Goal: Information Seeking & Learning: Check status

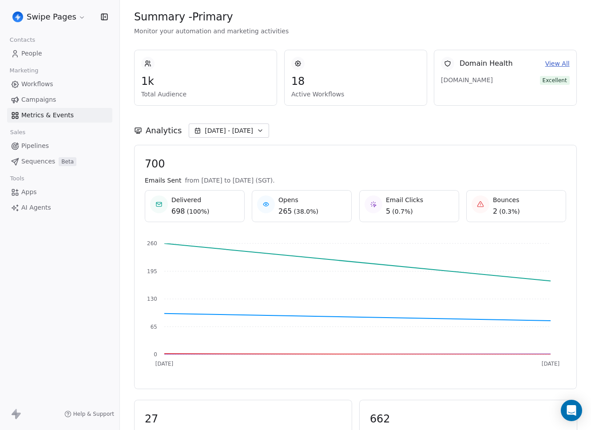
scroll to position [82, 0]
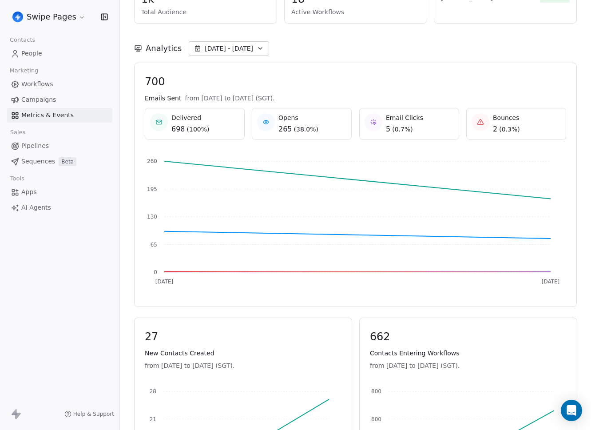
click at [487, 42] on div "Analytics [DATE] - [DATE]" at bounding box center [355, 48] width 443 height 14
click at [446, 54] on div "Analytics [DATE] - [DATE]" at bounding box center [355, 48] width 443 height 14
click at [386, 60] on div "Analytics [DATE] - [DATE]" at bounding box center [355, 43] width 443 height 39
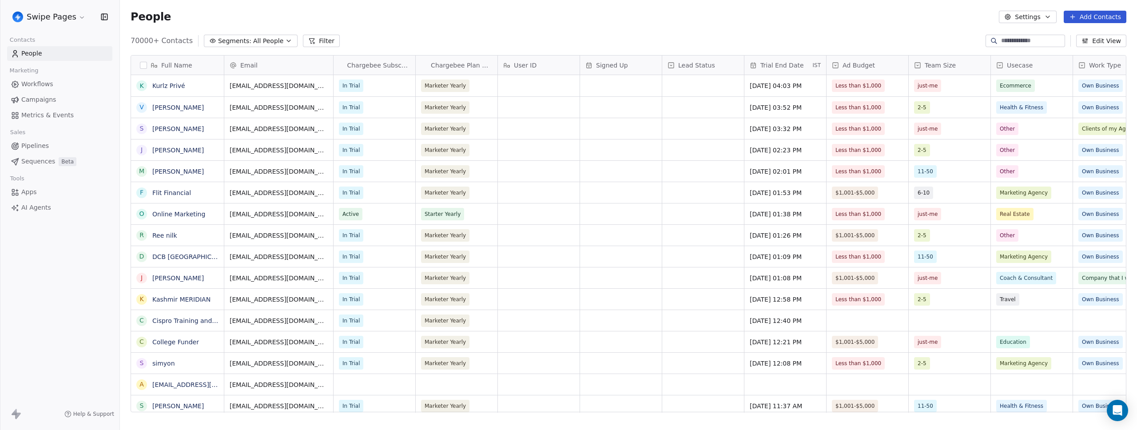
scroll to position [372, 1011]
click at [55, 82] on link "Workflows" at bounding box center [59, 84] width 105 height 15
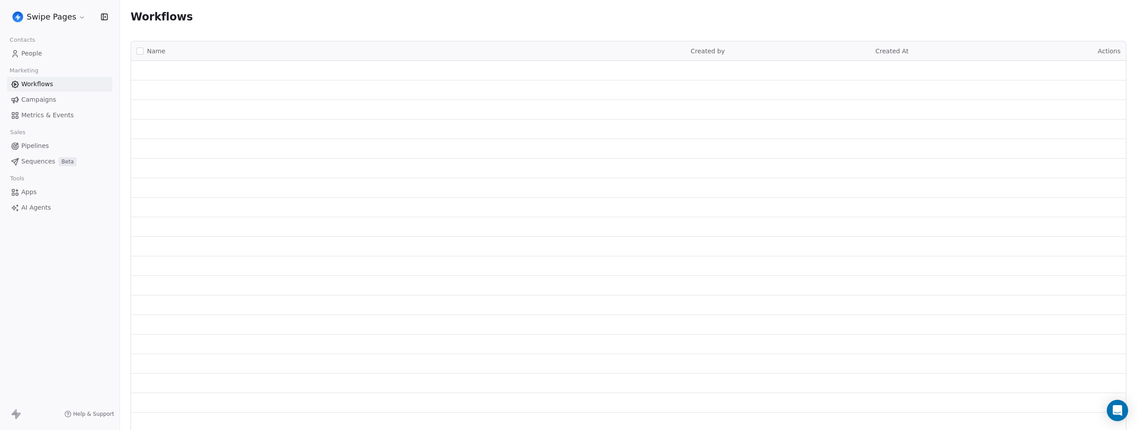
click at [34, 116] on span "Metrics & Events" at bounding box center [47, 115] width 52 height 9
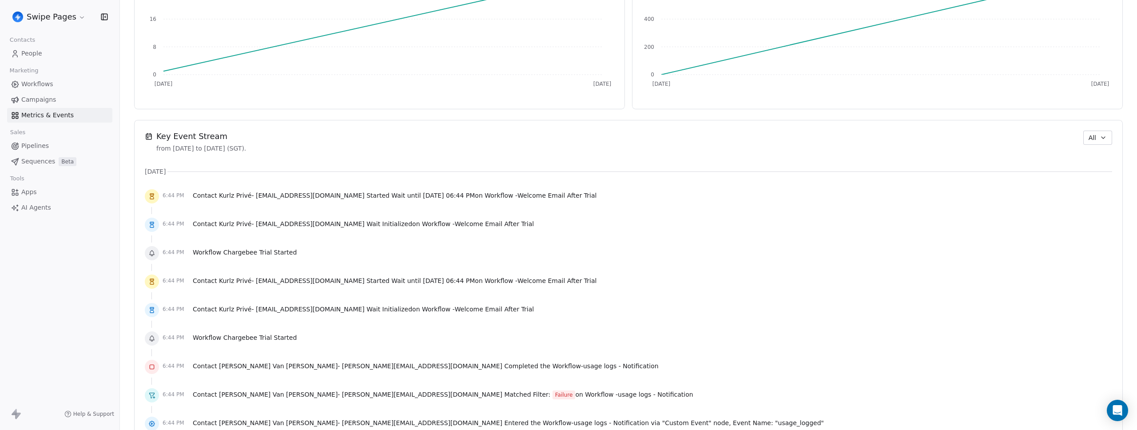
scroll to position [513, 0]
click at [423, 195] on span "Sep 19, 2025, 06:44 PM" at bounding box center [449, 193] width 52 height 7
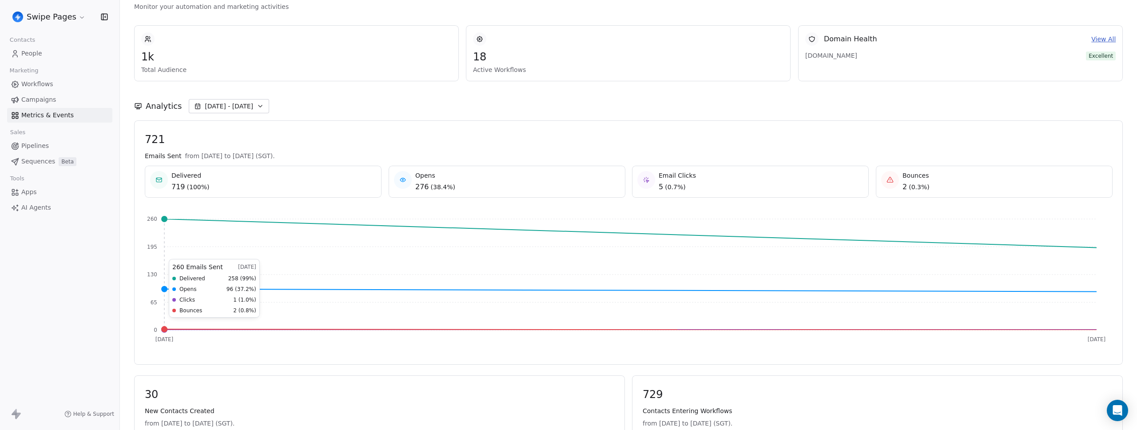
scroll to position [0, 0]
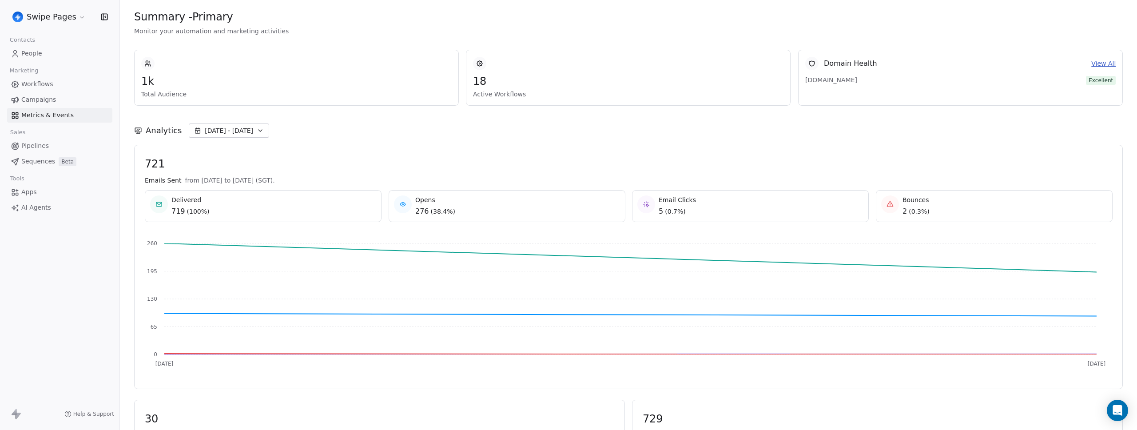
click at [568, 141] on div "Analytics Sep 15 - Sep 16" at bounding box center [628, 125] width 989 height 39
click at [35, 80] on span "Workflows" at bounding box center [37, 84] width 32 height 9
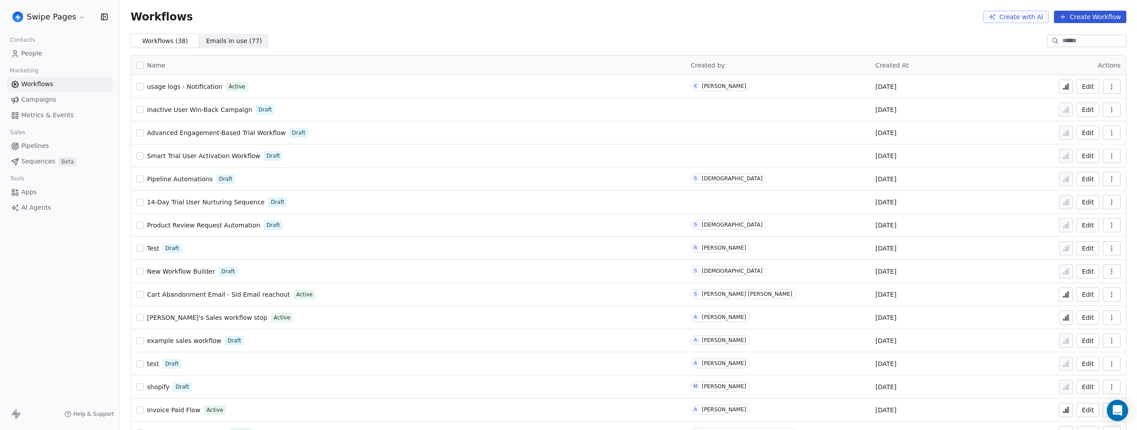
click at [1062, 87] on icon at bounding box center [1065, 86] width 7 height 7
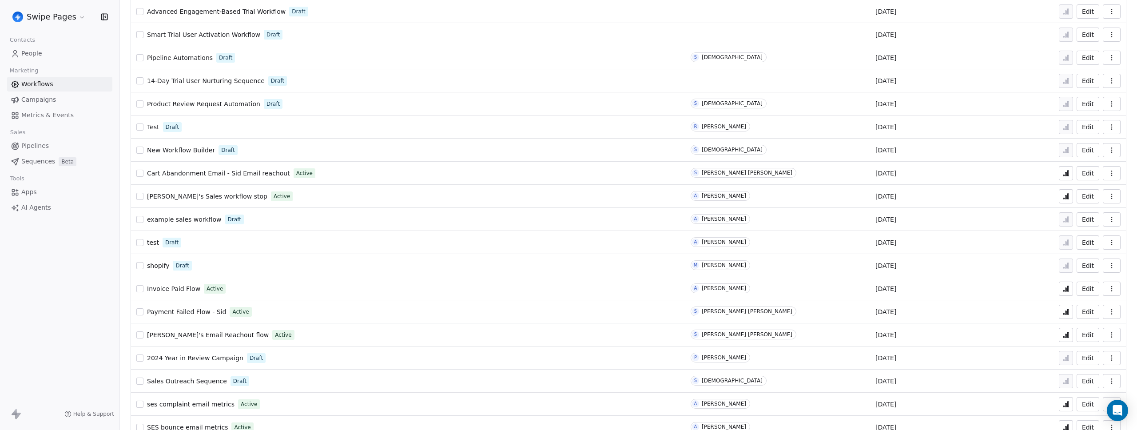
scroll to position [123, 0]
click at [1063, 171] on icon at bounding box center [1065, 171] width 7 height 7
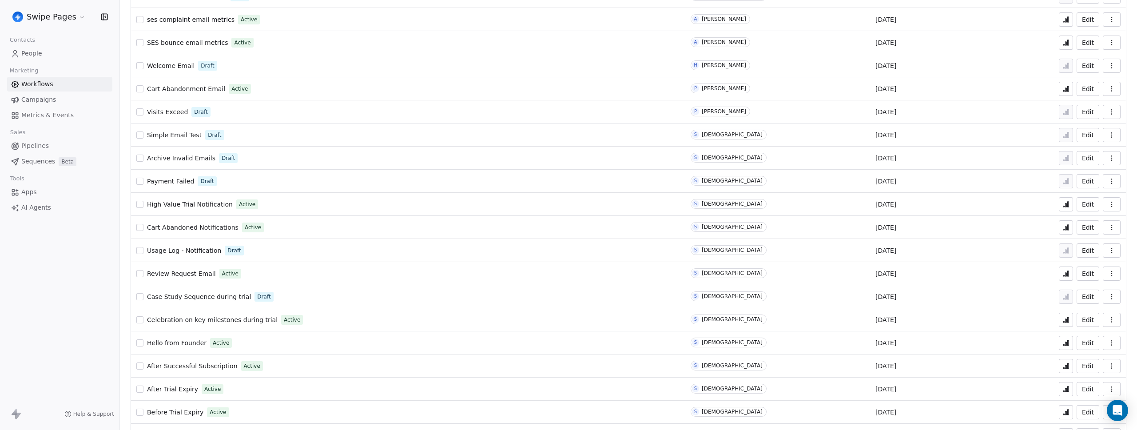
scroll to position [530, 0]
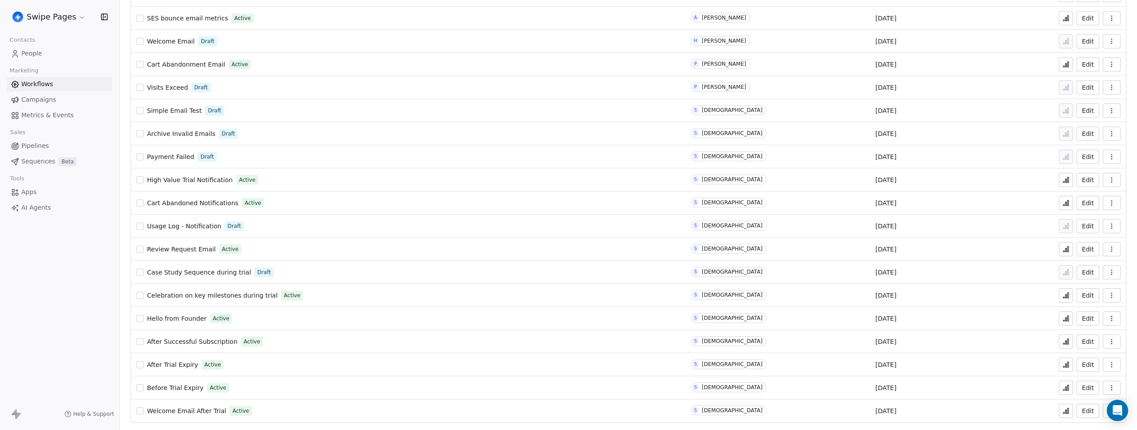
click at [1064, 363] on button at bounding box center [1066, 365] width 14 height 14
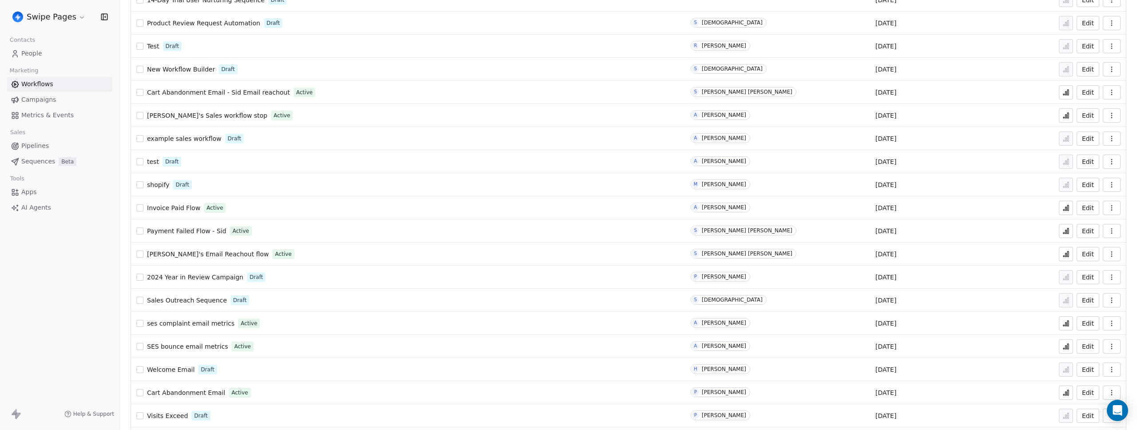
scroll to position [203, 0]
click at [1062, 251] on icon at bounding box center [1065, 253] width 7 height 7
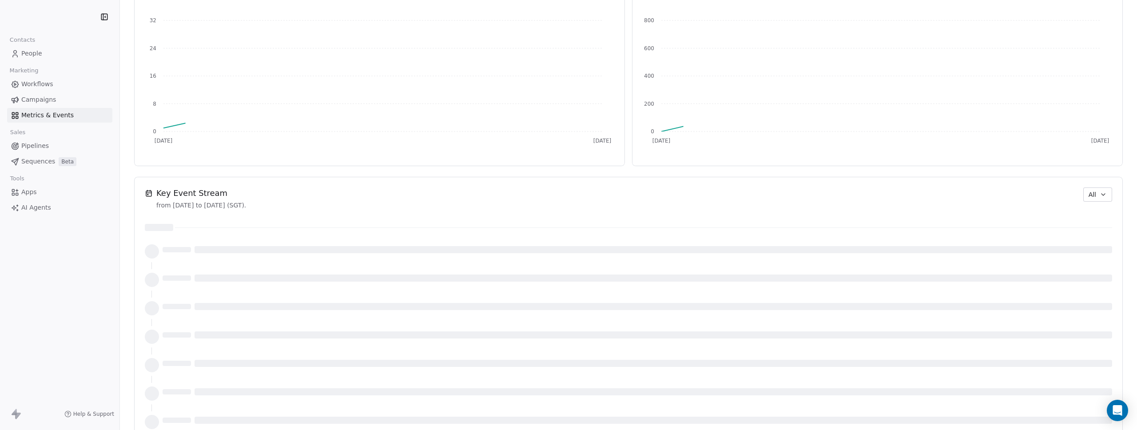
scroll to position [456, 0]
